Goal: Information Seeking & Learning: Compare options

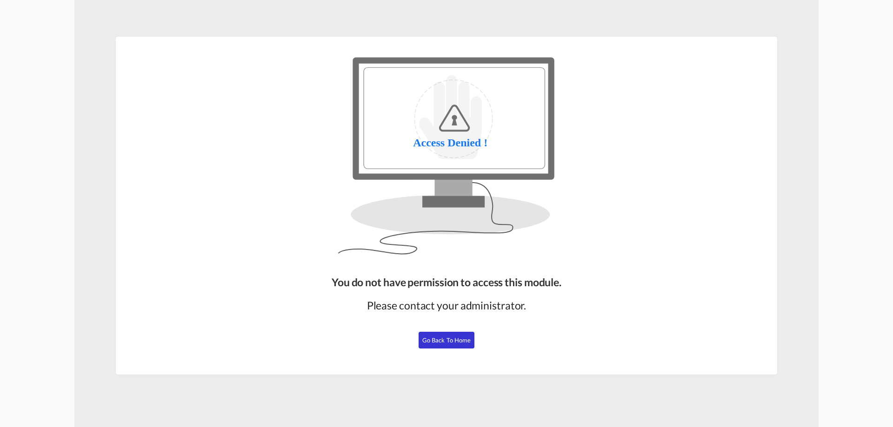
click at [432, 341] on span "Go Back to Home" at bounding box center [446, 340] width 49 height 7
